Goal: Task Accomplishment & Management: Manage account settings

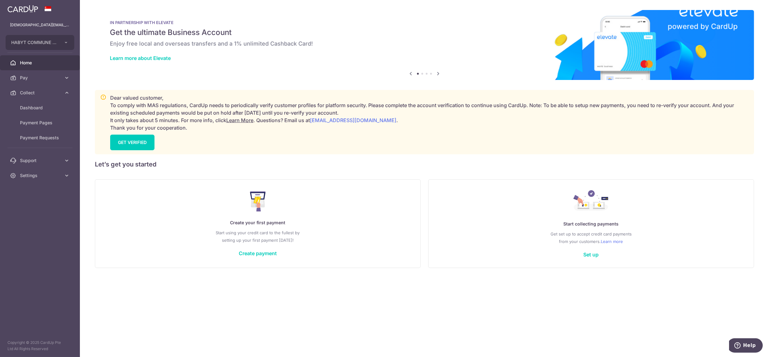
click at [34, 103] on link "Dashboard" at bounding box center [40, 107] width 80 height 15
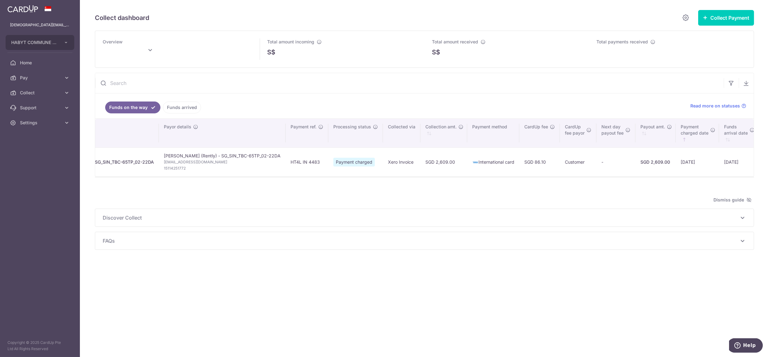
scroll to position [0, 67]
click at [36, 119] on link "Settings" at bounding box center [40, 122] width 80 height 15
click at [35, 155] on span "Logout" at bounding box center [40, 152] width 41 height 6
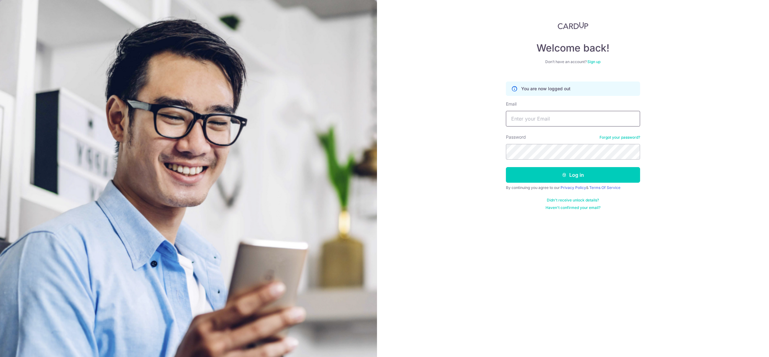
click at [536, 118] on input "Email" at bounding box center [573, 119] width 134 height 16
drag, startPoint x: 554, startPoint y: 117, endPoint x: 547, endPoint y: 118, distance: 6.9
click at [547, 118] on input "lady.labarda+hcs1@habyt.com" at bounding box center [573, 119] width 134 height 16
type input "lady.labarda+heast@habyt.com"
click at [506, 167] on button "Log in" at bounding box center [573, 175] width 134 height 16
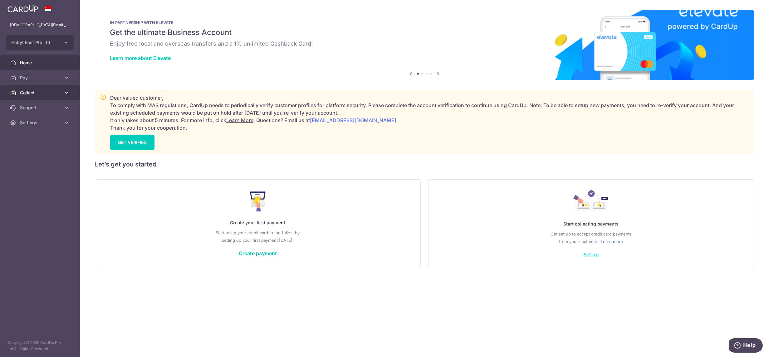
click at [29, 95] on span "Collect" at bounding box center [40, 93] width 41 height 6
